Goal: Information Seeking & Learning: Learn about a topic

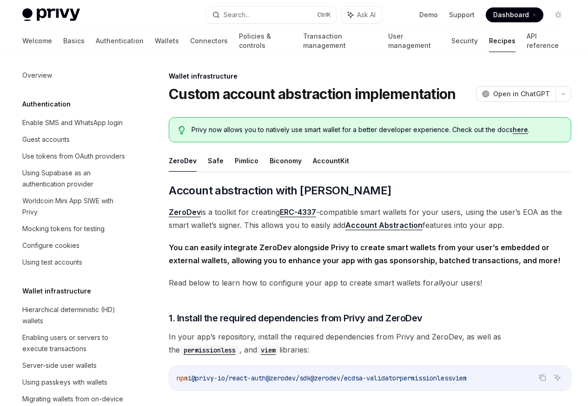
scroll to position [253, 0]
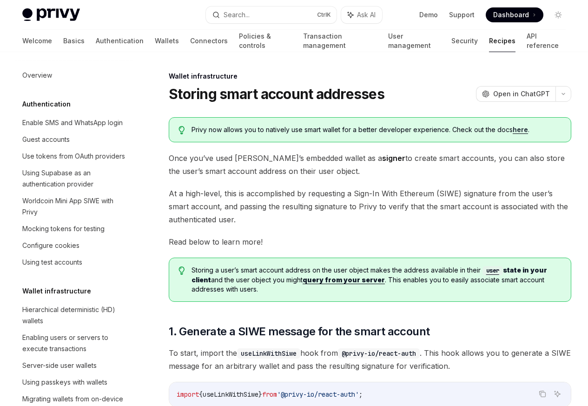
scroll to position [281, 0]
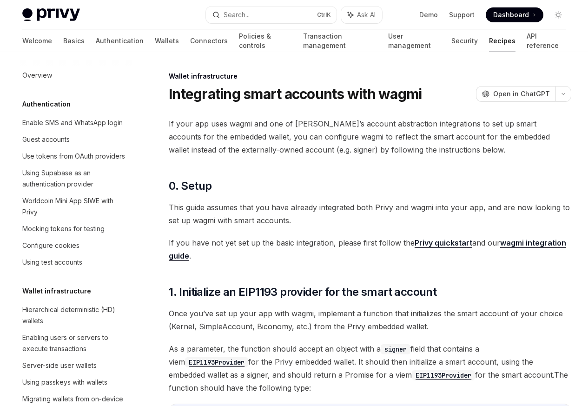
scroll to position [309, 0]
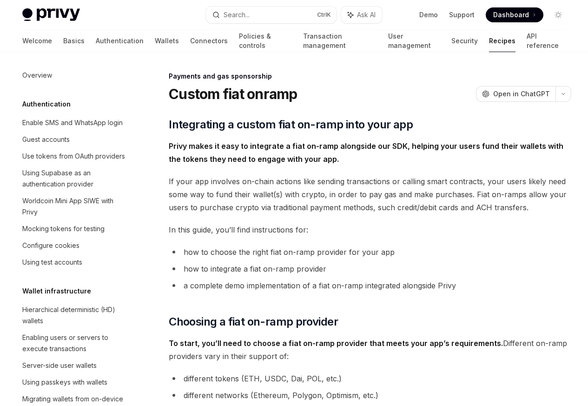
scroll to position [711, 0]
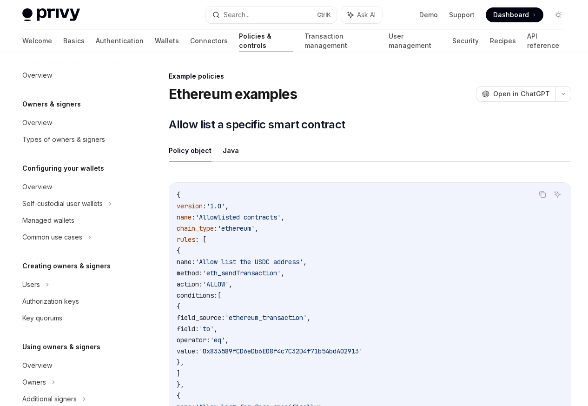
scroll to position [282, 0]
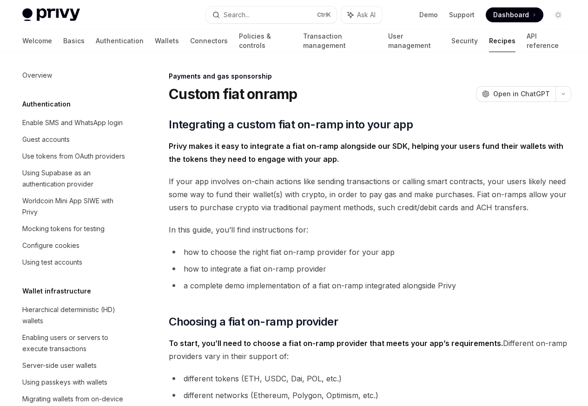
scroll to position [711, 0]
